Goal: Information Seeking & Learning: Learn about a topic

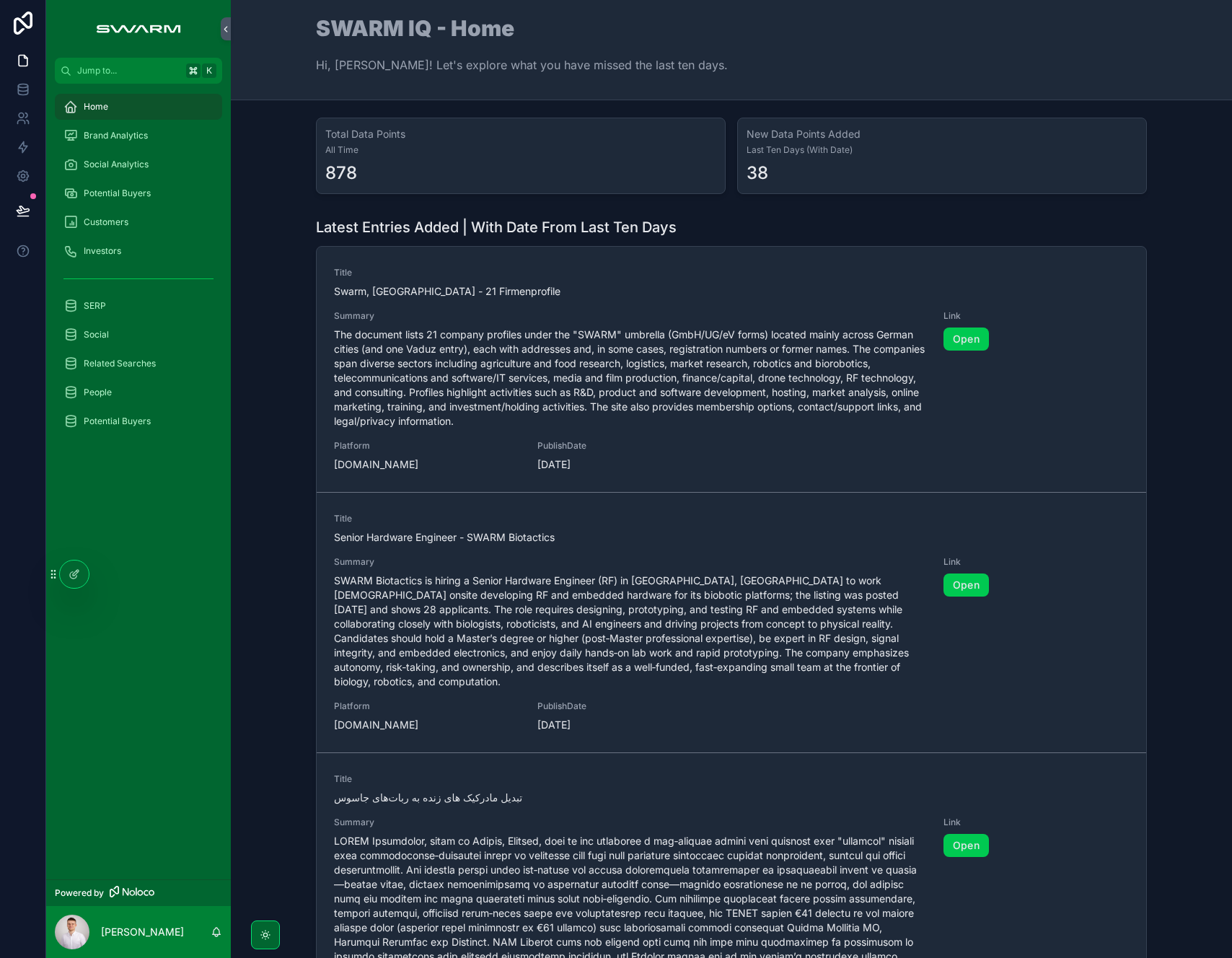
click at [154, 378] on div "People" at bounding box center [138, 392] width 185 height 29
click at [153, 400] on div "People" at bounding box center [138, 392] width 150 height 23
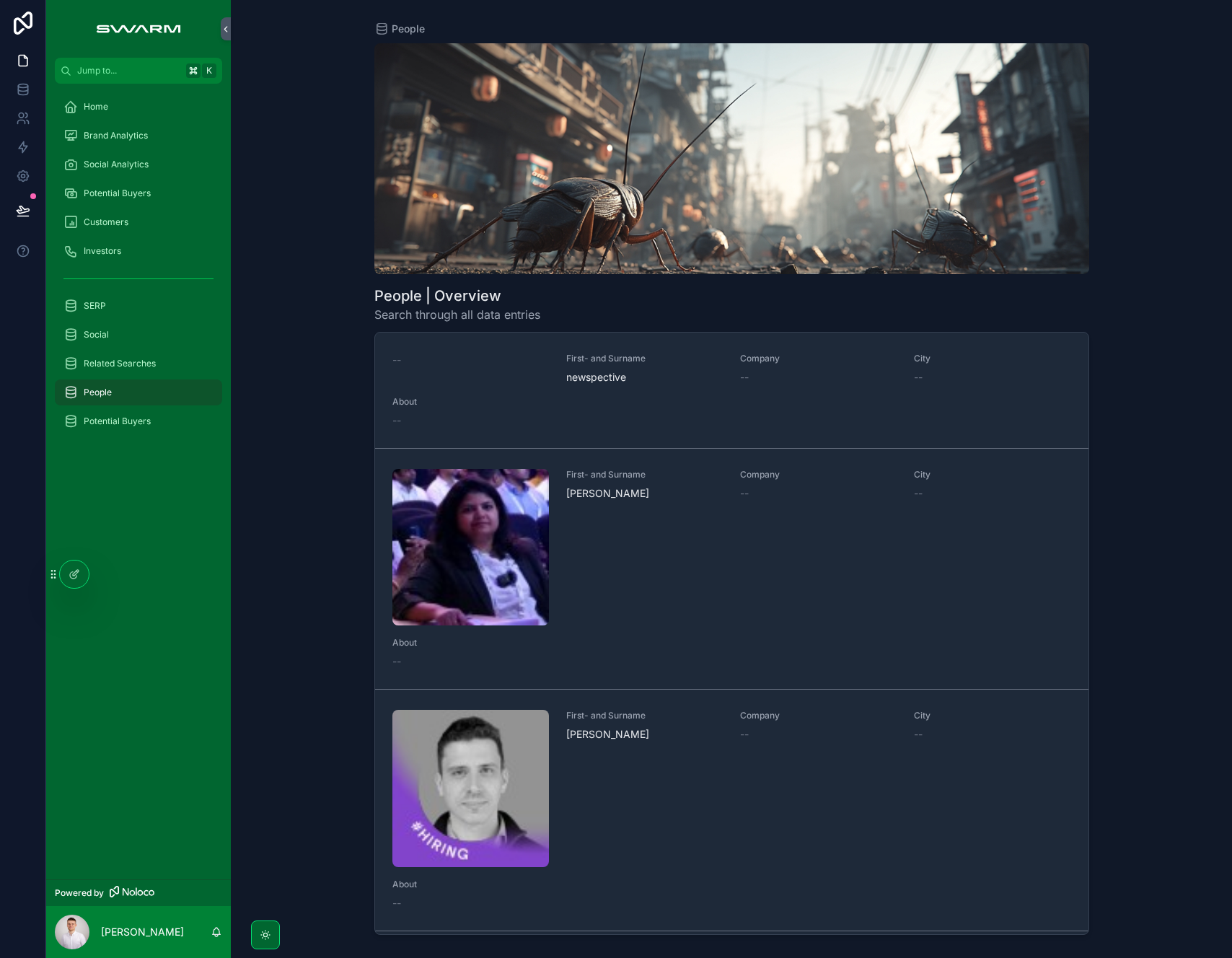
click at [632, 533] on div "First- and Surname [PERSON_NAME]" at bounding box center [644, 546] width 156 height 156
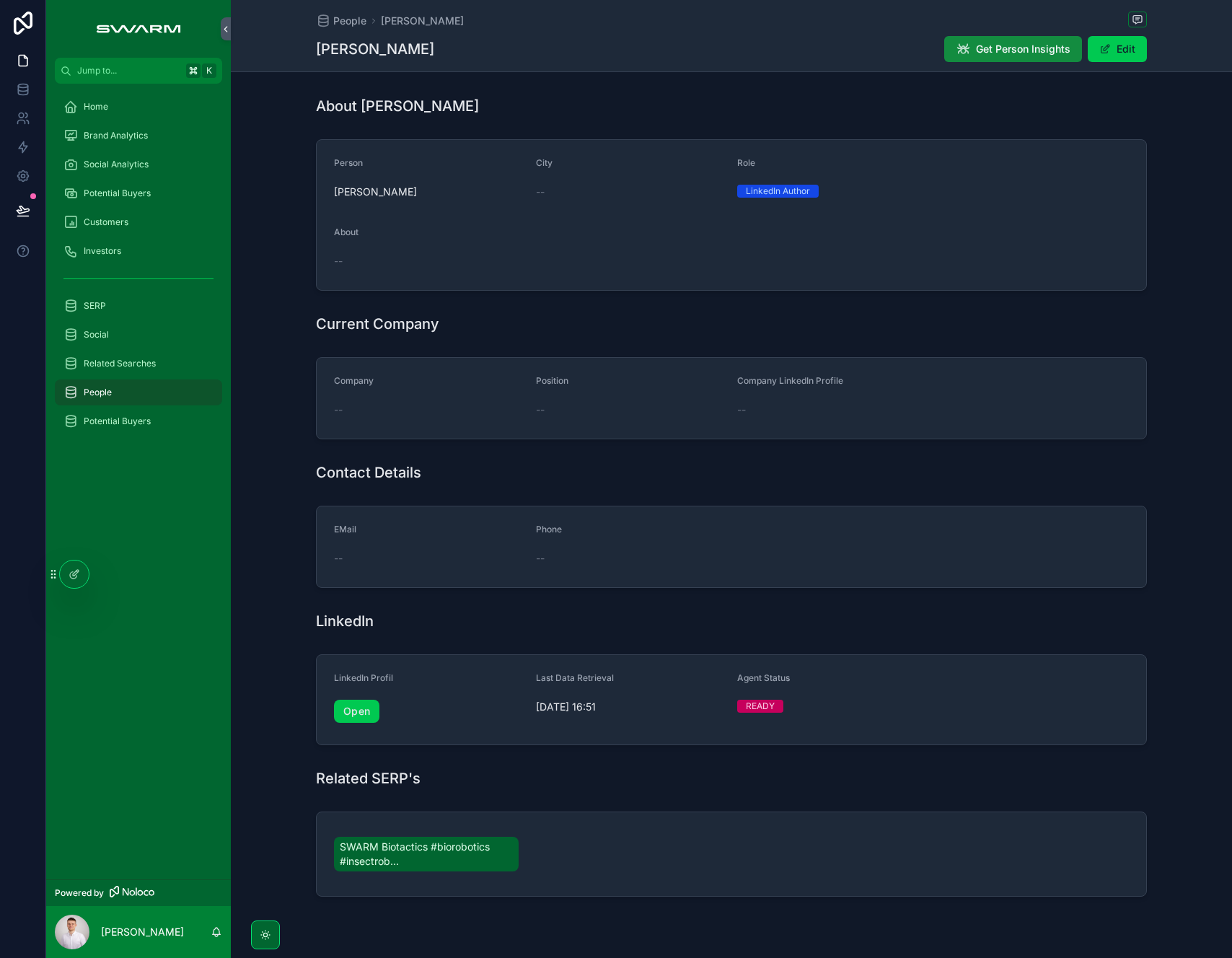
scroll to position [166, 0]
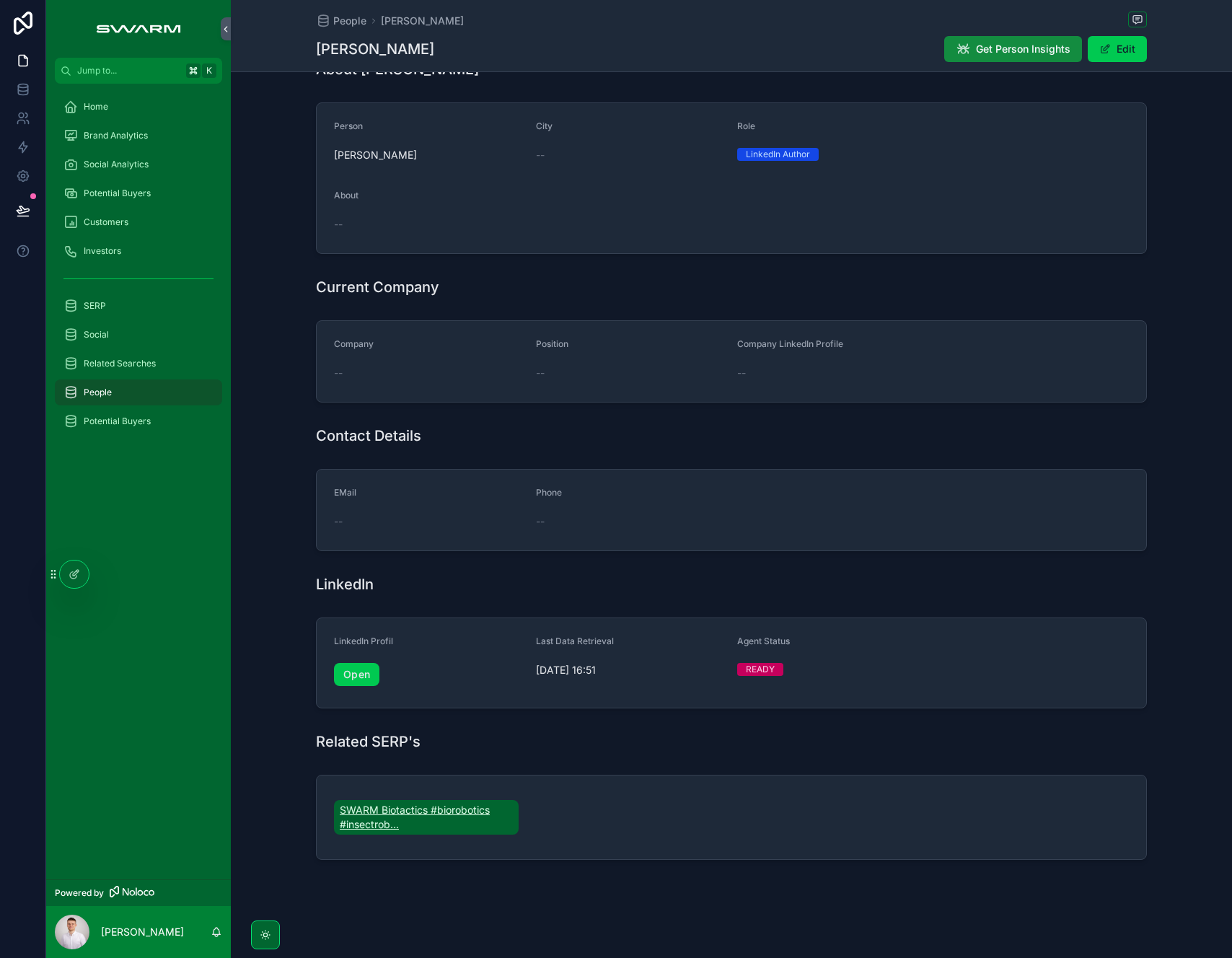
click at [446, 811] on span "SWARM Biotactics #biorobotics #insectrob..." at bounding box center [426, 817] width 173 height 29
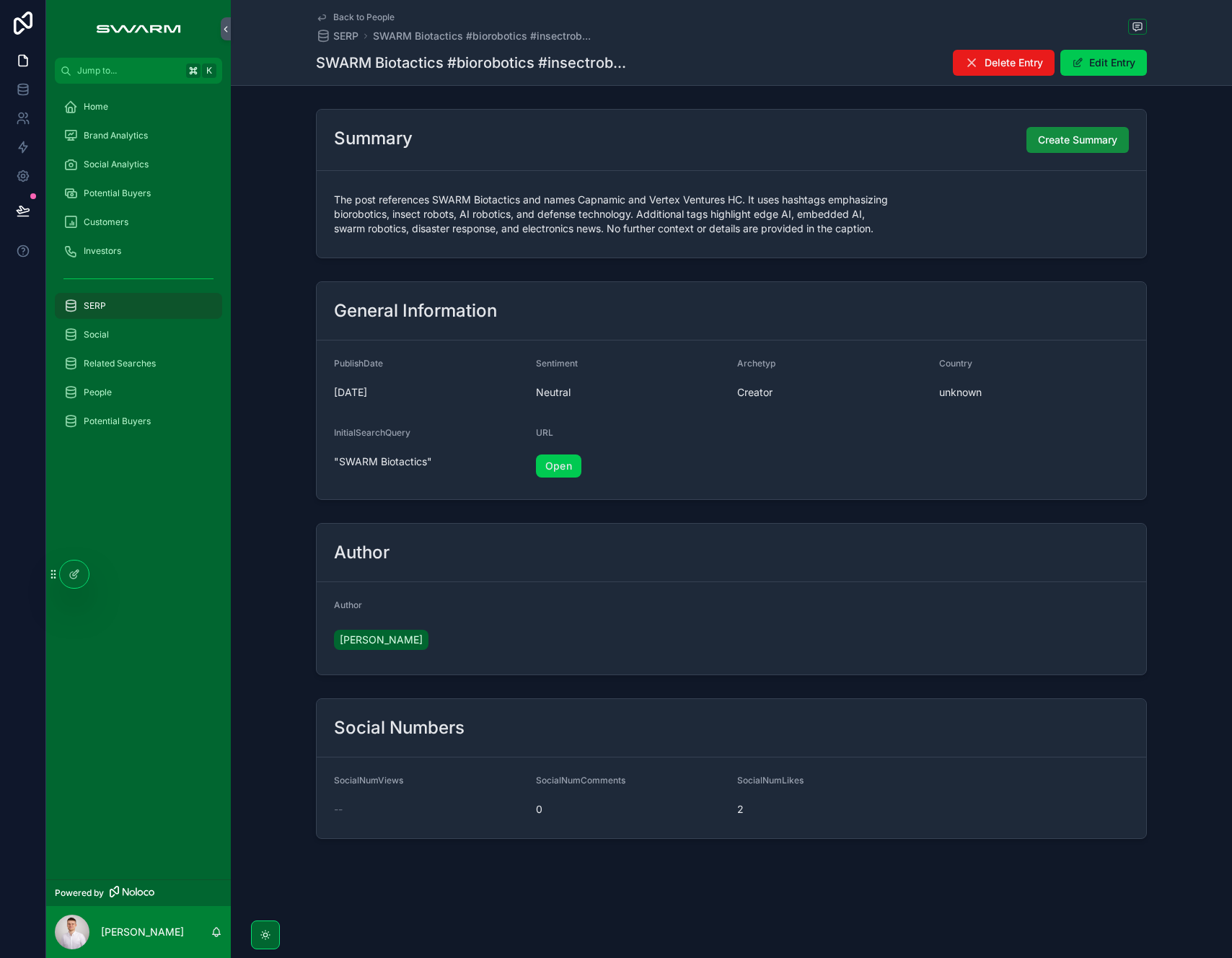
click at [578, 468] on link "Open" at bounding box center [558, 466] width 45 height 23
click at [371, 641] on span "[PERSON_NAME]" at bounding box center [381, 640] width 83 height 14
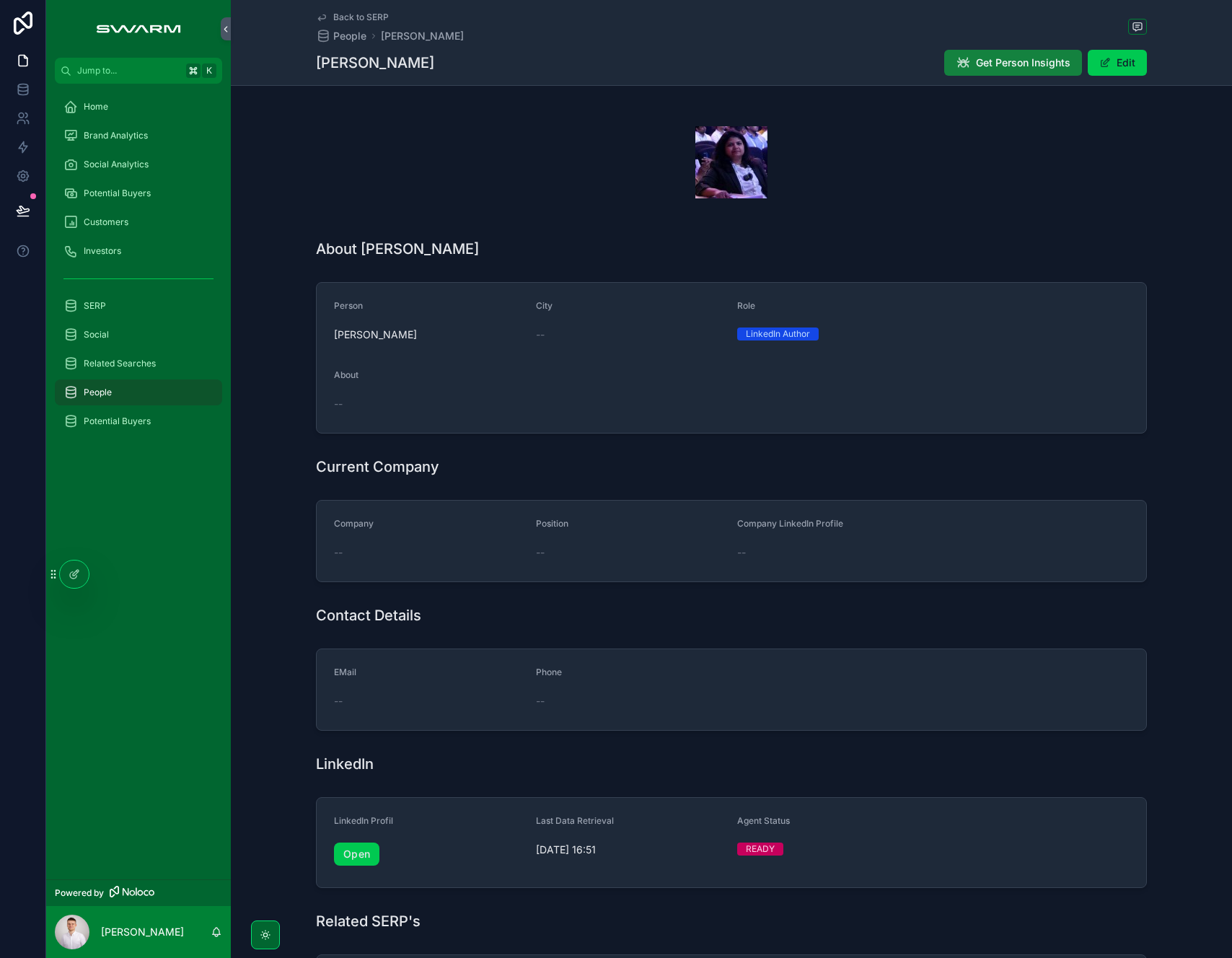
click at [1012, 53] on button "Get Person Insights" at bounding box center [1013, 62] width 137 height 26
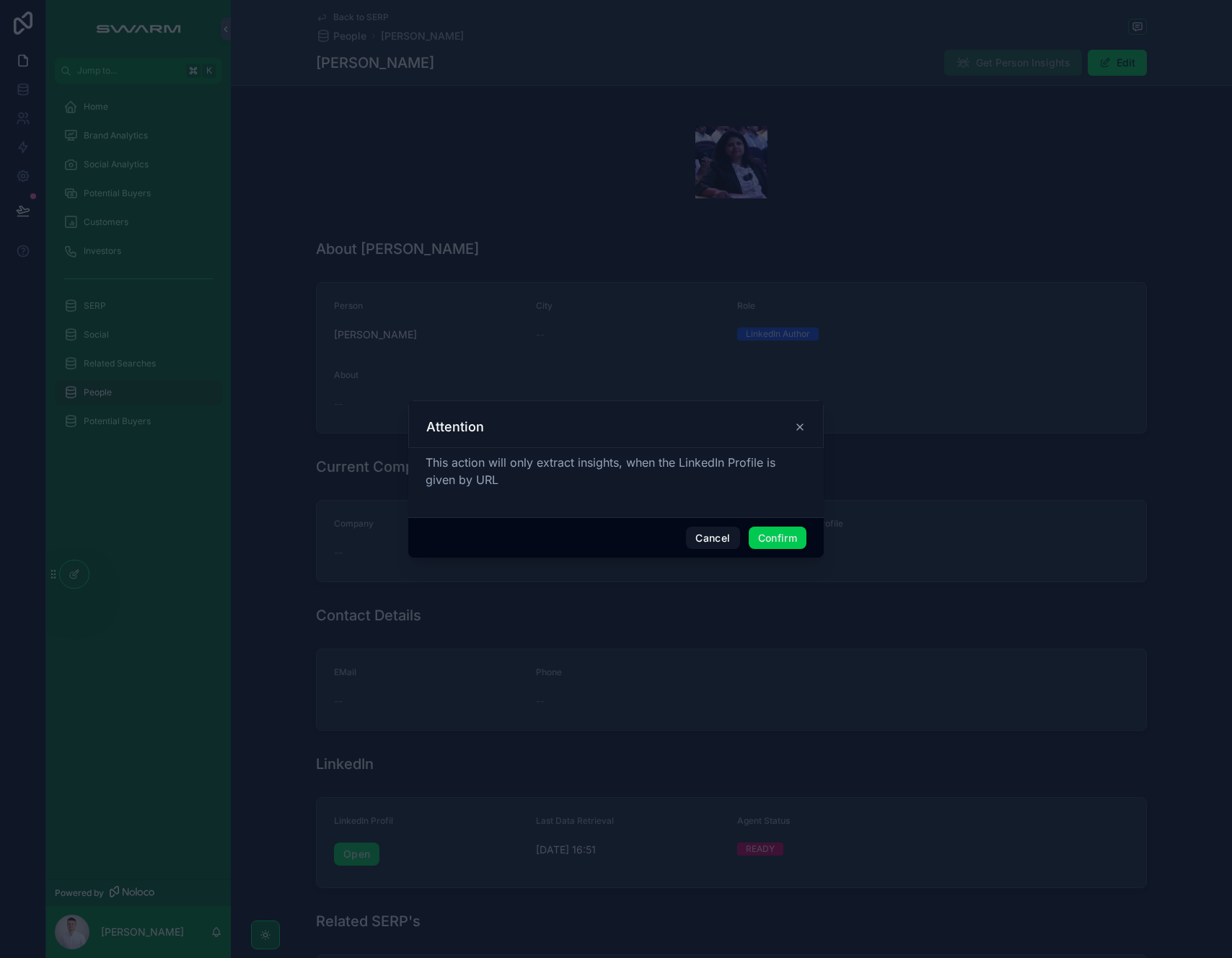
click at [777, 539] on button "Confirm" at bounding box center [777, 538] width 58 height 23
